Goal: Information Seeking & Learning: Learn about a topic

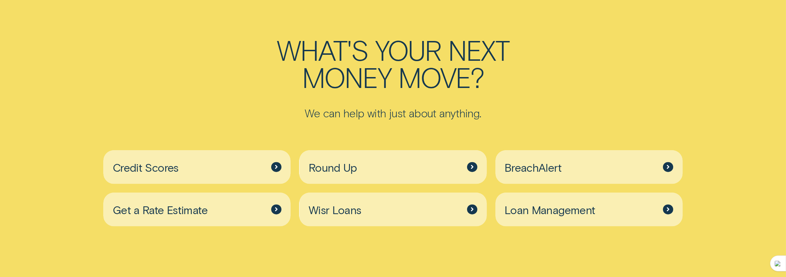
scroll to position [2650, 0]
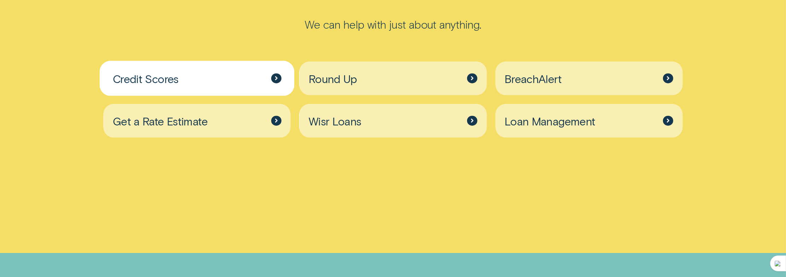
click at [209, 73] on div "Credit Scores" at bounding box center [196, 78] width 187 height 34
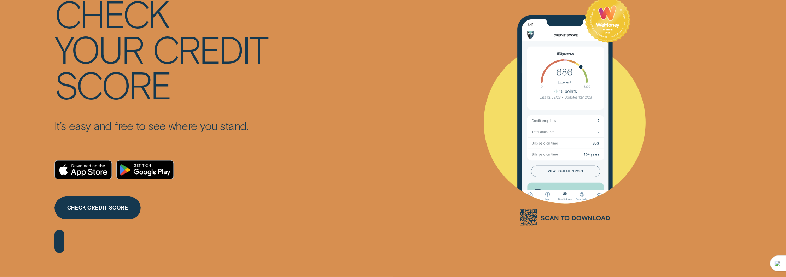
scroll to position [106, 0]
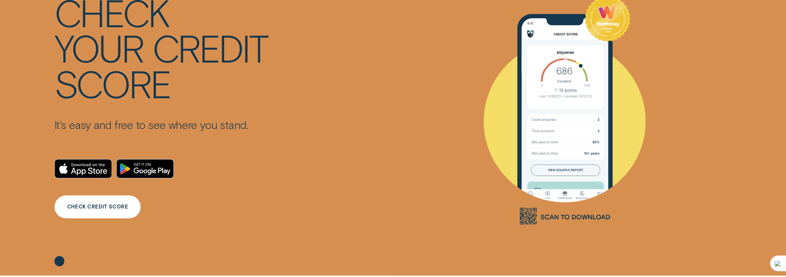
click at [118, 206] on div "CHECK CREDIT SCORE" at bounding box center [97, 207] width 61 height 5
